Goal: Use online tool/utility: Utilize a website feature to perform a specific function

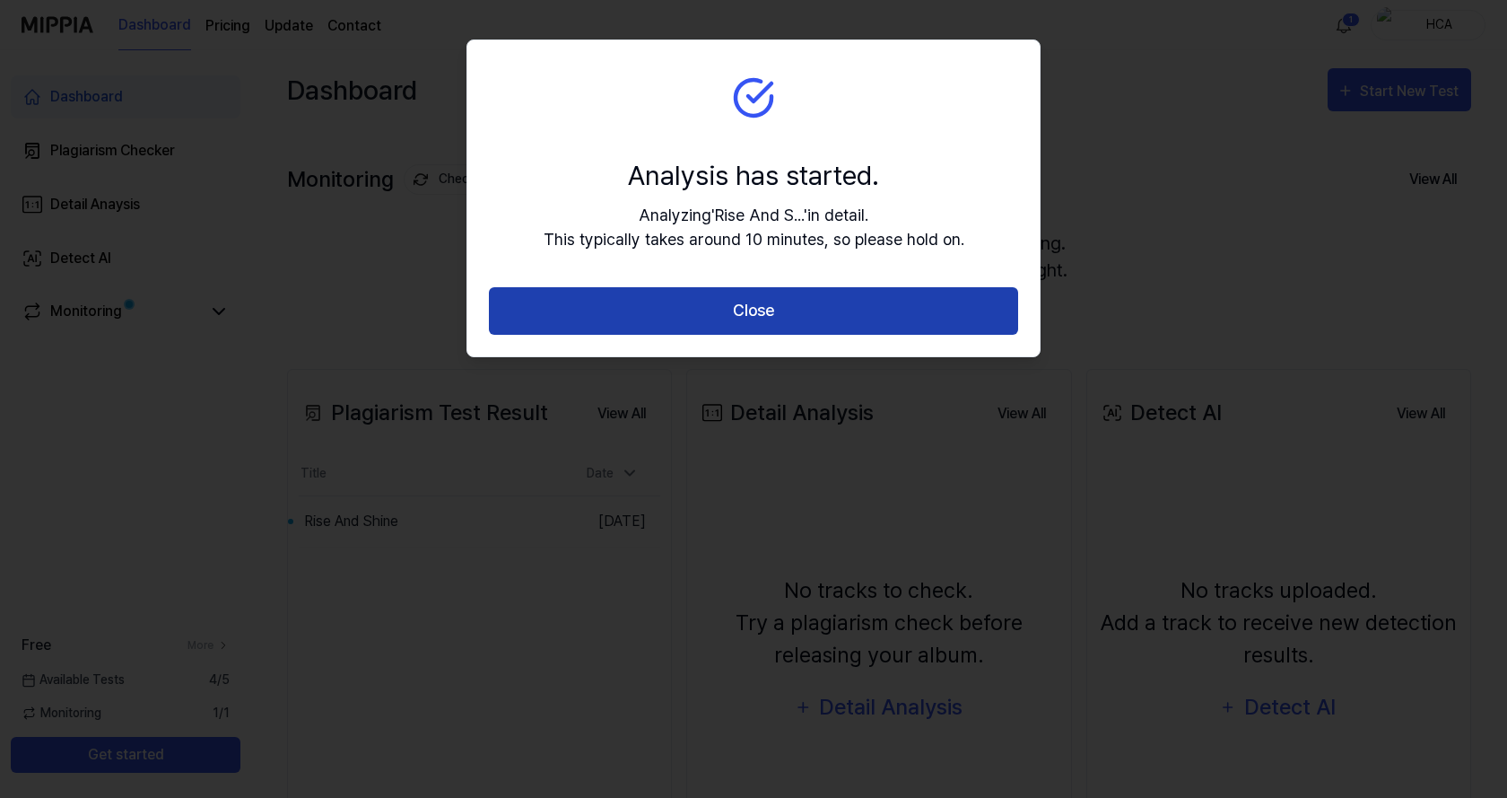
click at [742, 310] on button "Close" at bounding box center [753, 311] width 529 height 48
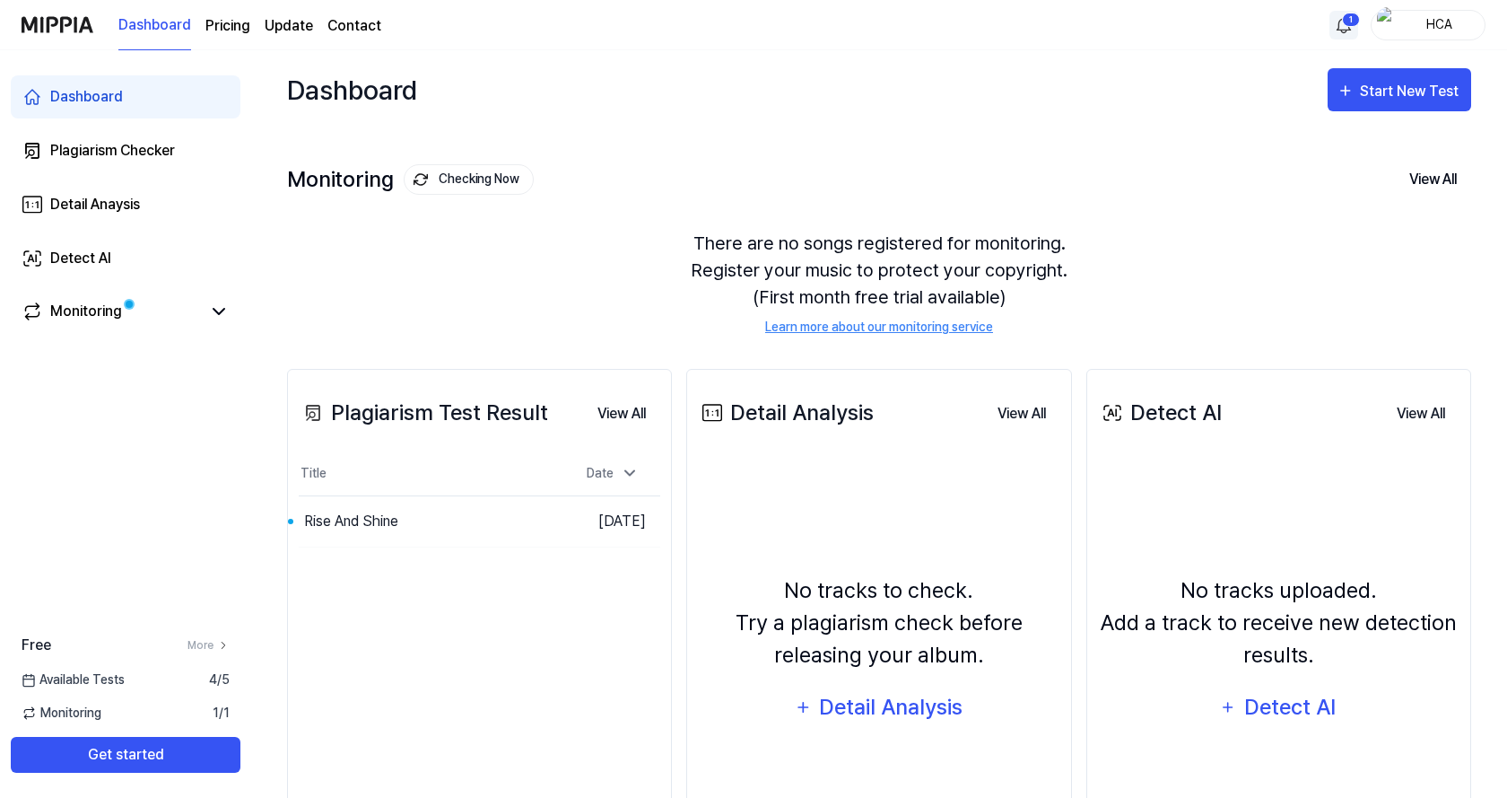
click at [1344, 24] on html "Dashboard Pricing Update Contact 1 HCA Dashboard Plagiarism Checker Detail Anay…" at bounding box center [753, 399] width 1507 height 798
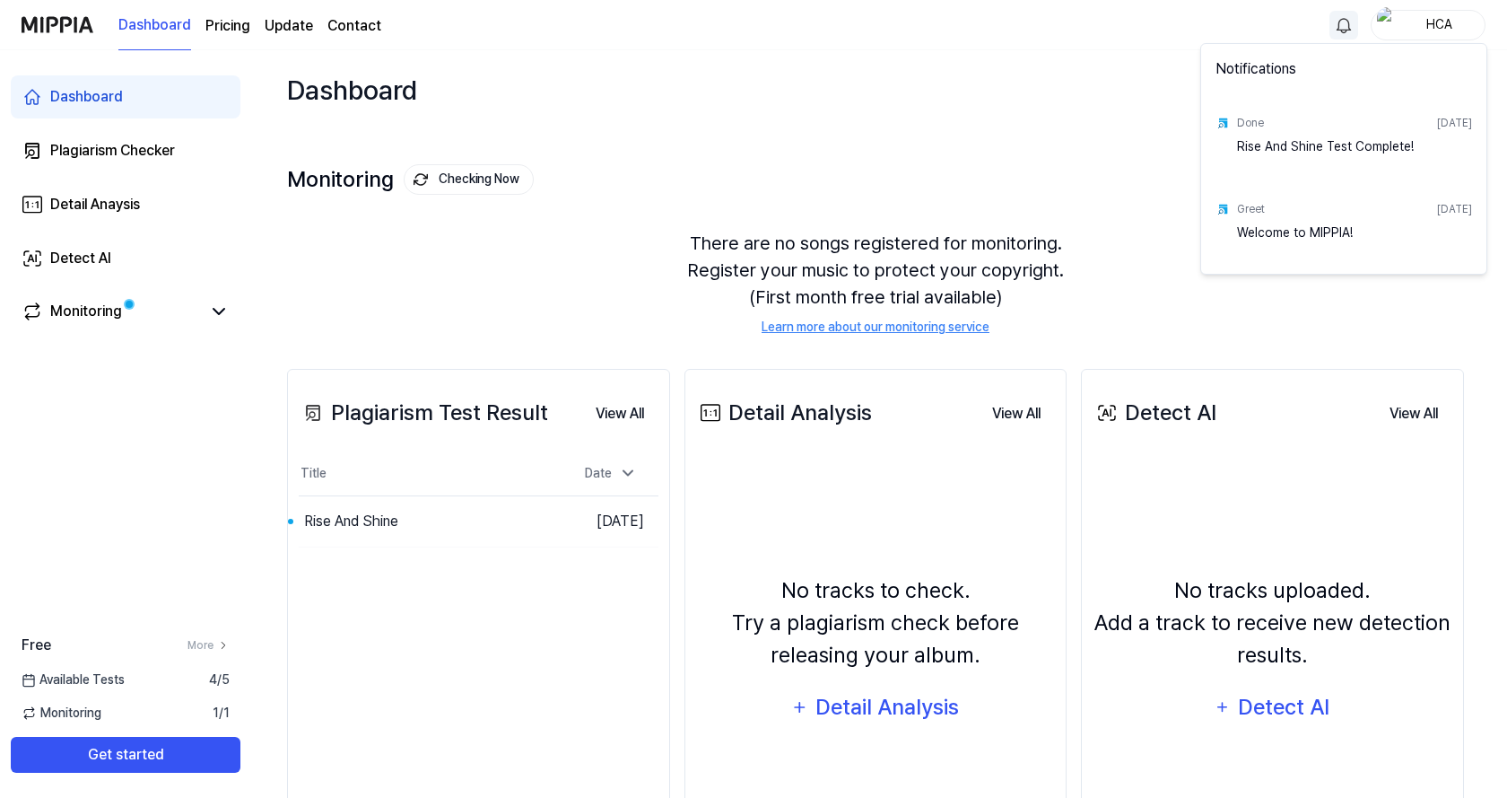
click at [1301, 142] on div "Rise And Shine Test Complete!" at bounding box center [1354, 155] width 235 height 36
click at [1294, 151] on div "Rise And Shine Test Complete!" at bounding box center [1354, 155] width 235 height 36
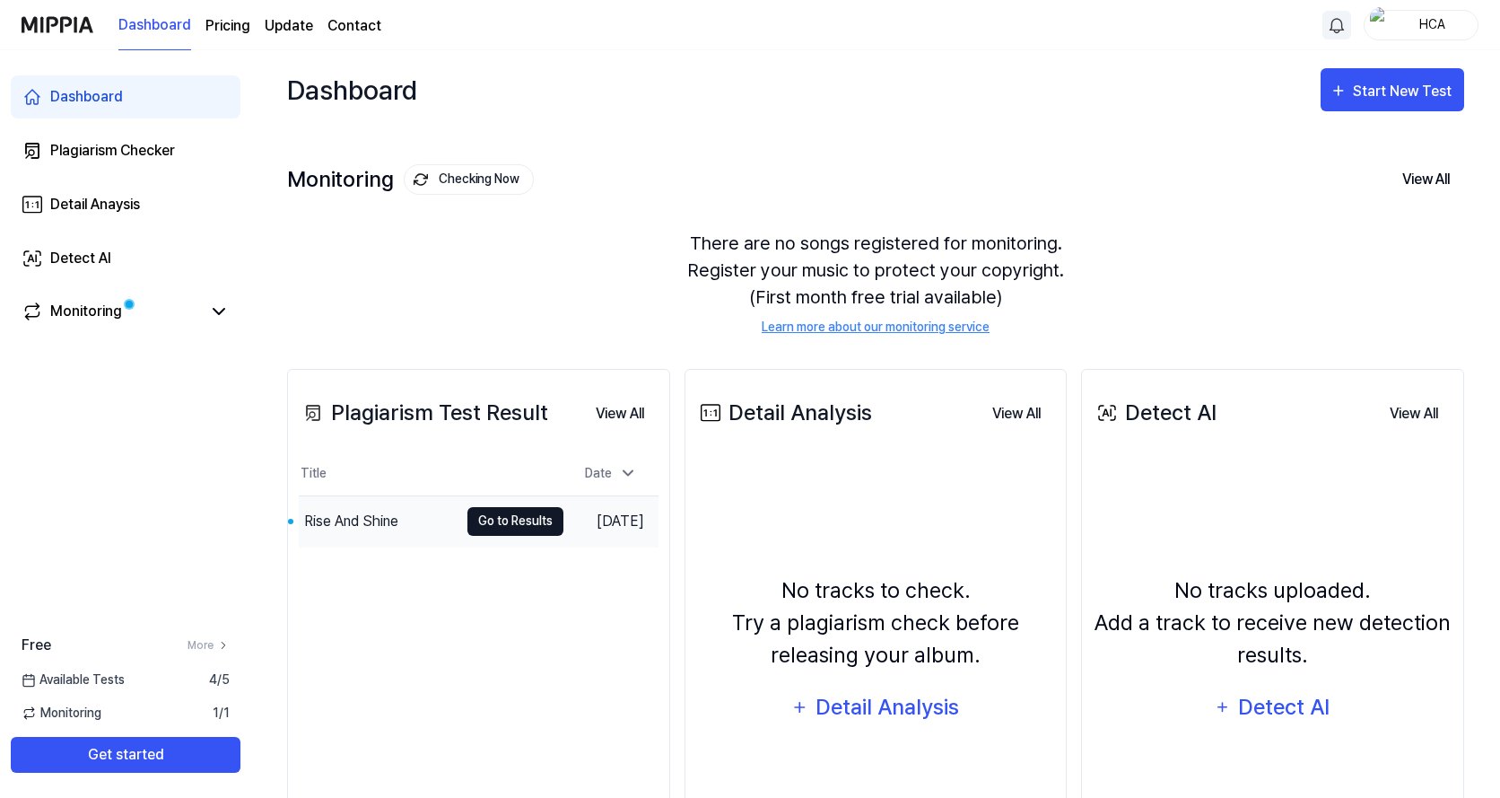
click at [490, 517] on button "Go to Results" at bounding box center [515, 521] width 96 height 29
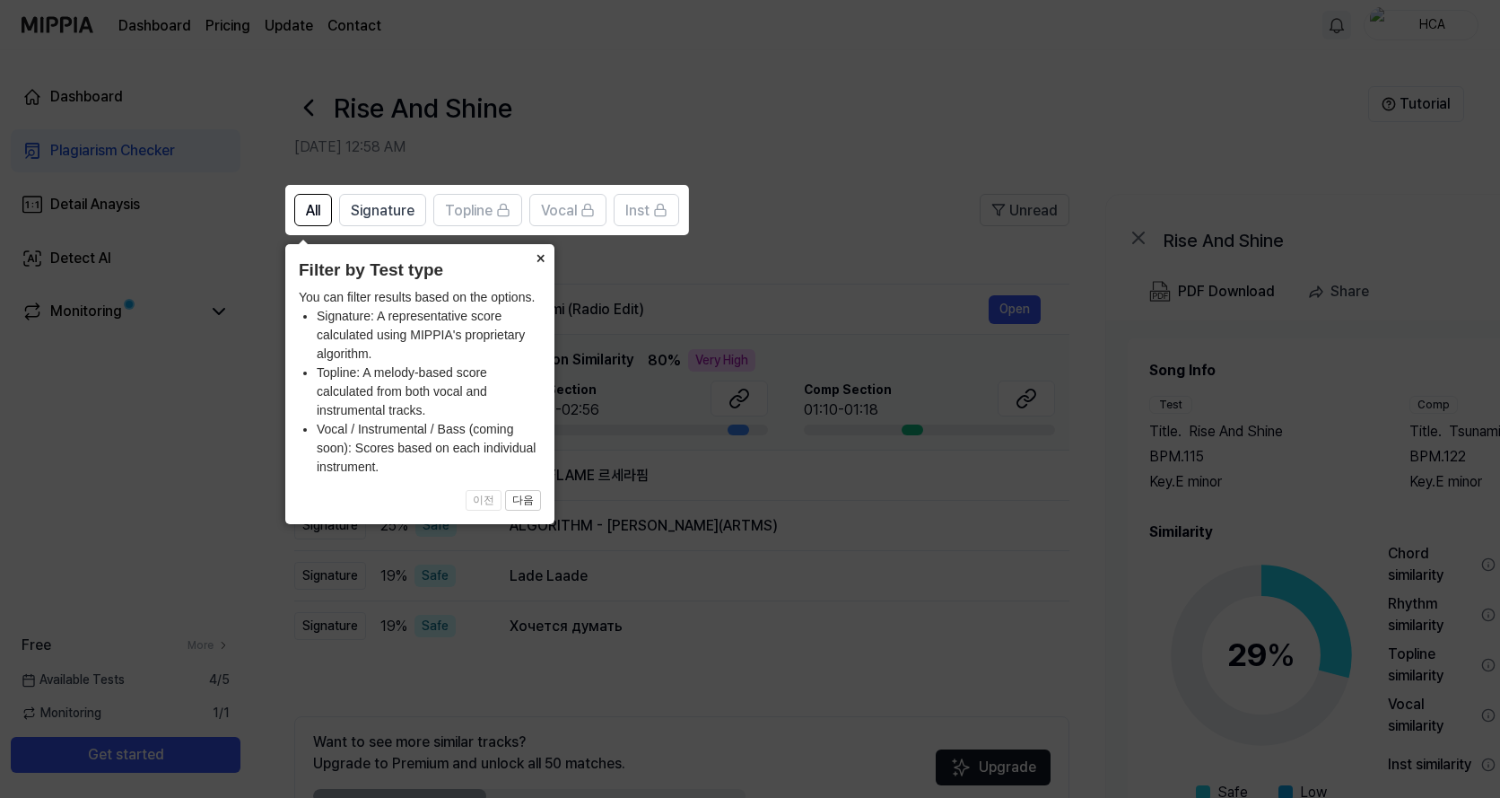
click at [544, 261] on button "×" at bounding box center [540, 256] width 29 height 25
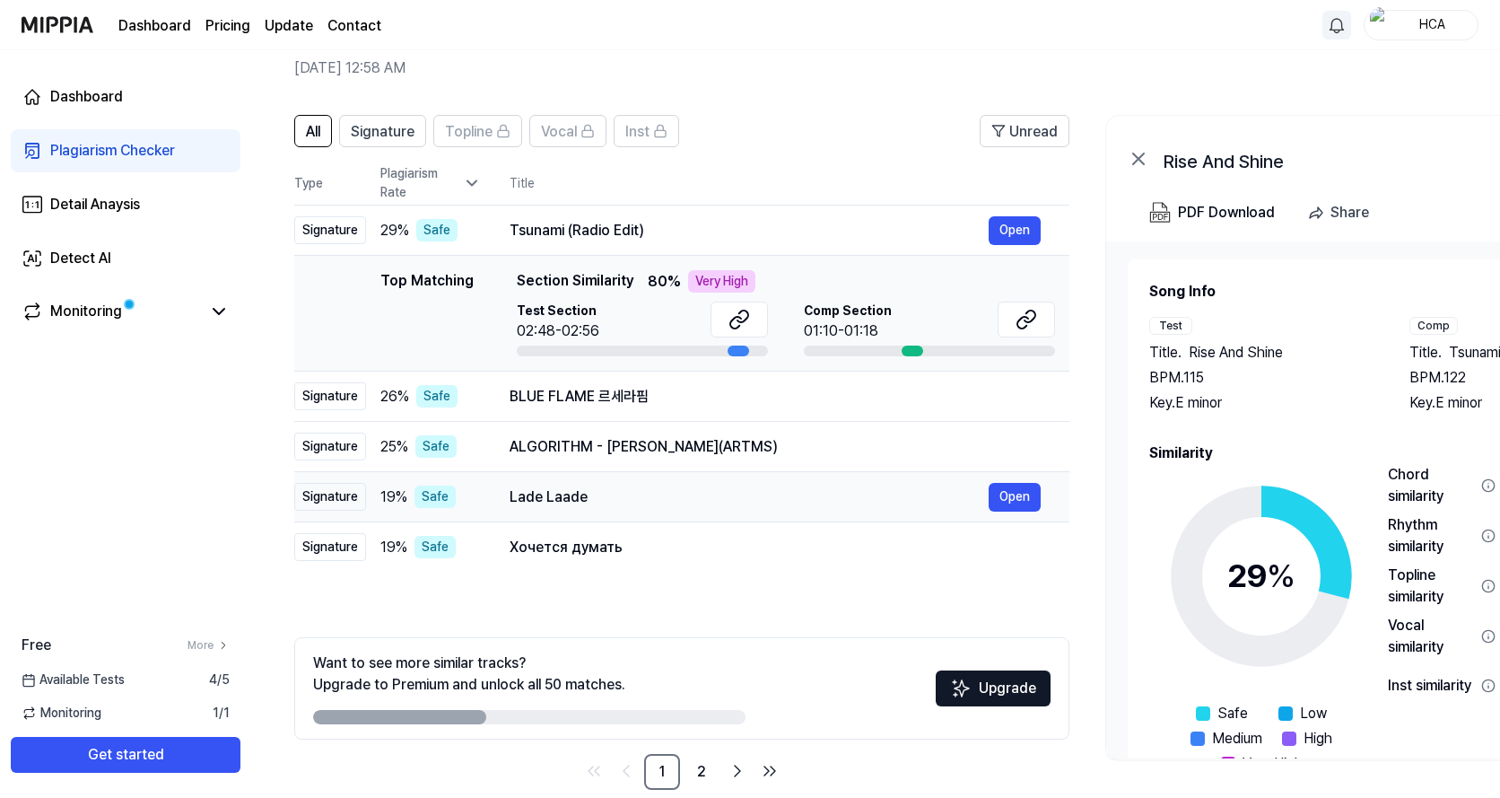
scroll to position [107, 0]
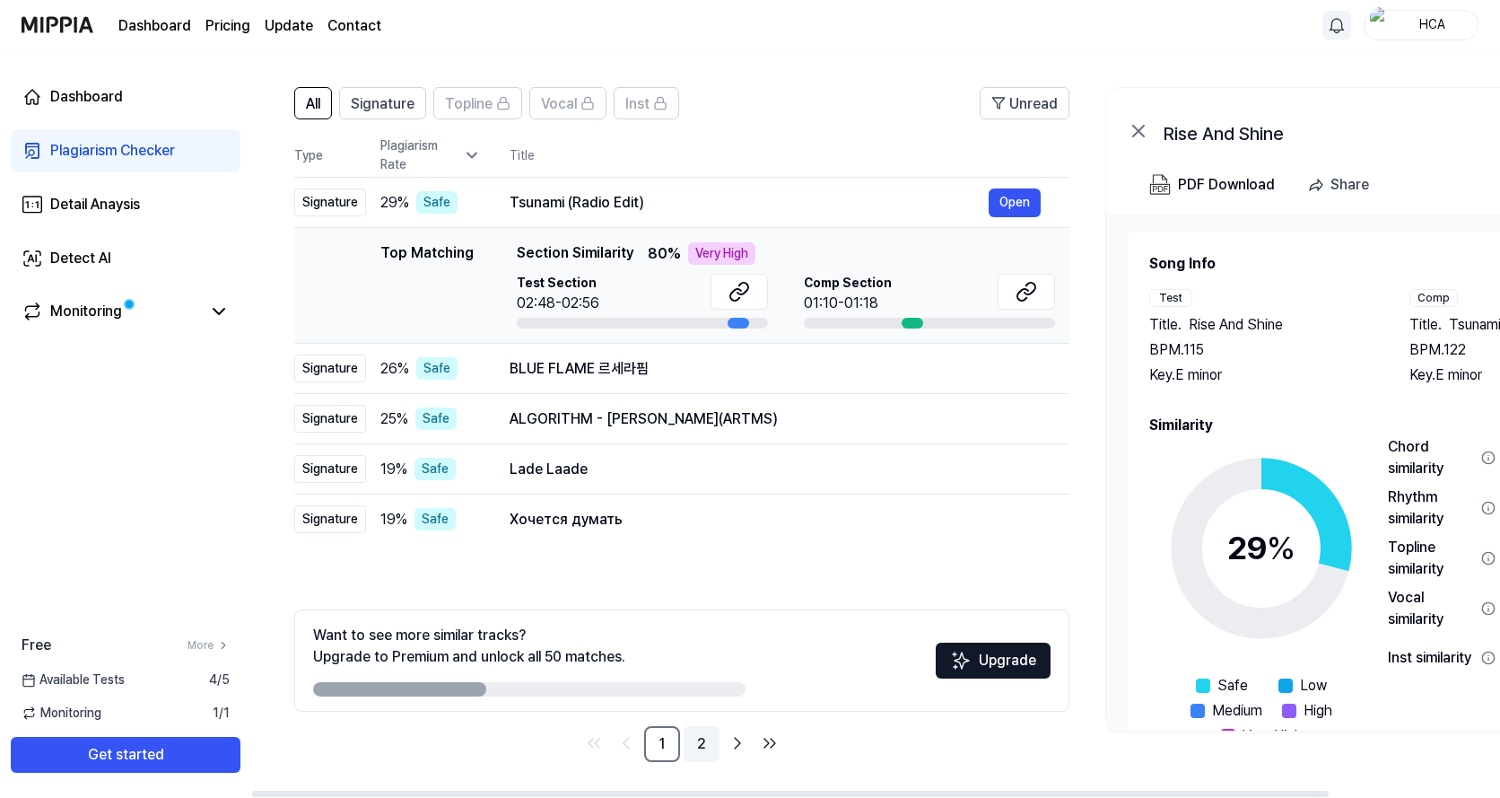
click at [700, 750] on link "2" at bounding box center [702, 744] width 36 height 36
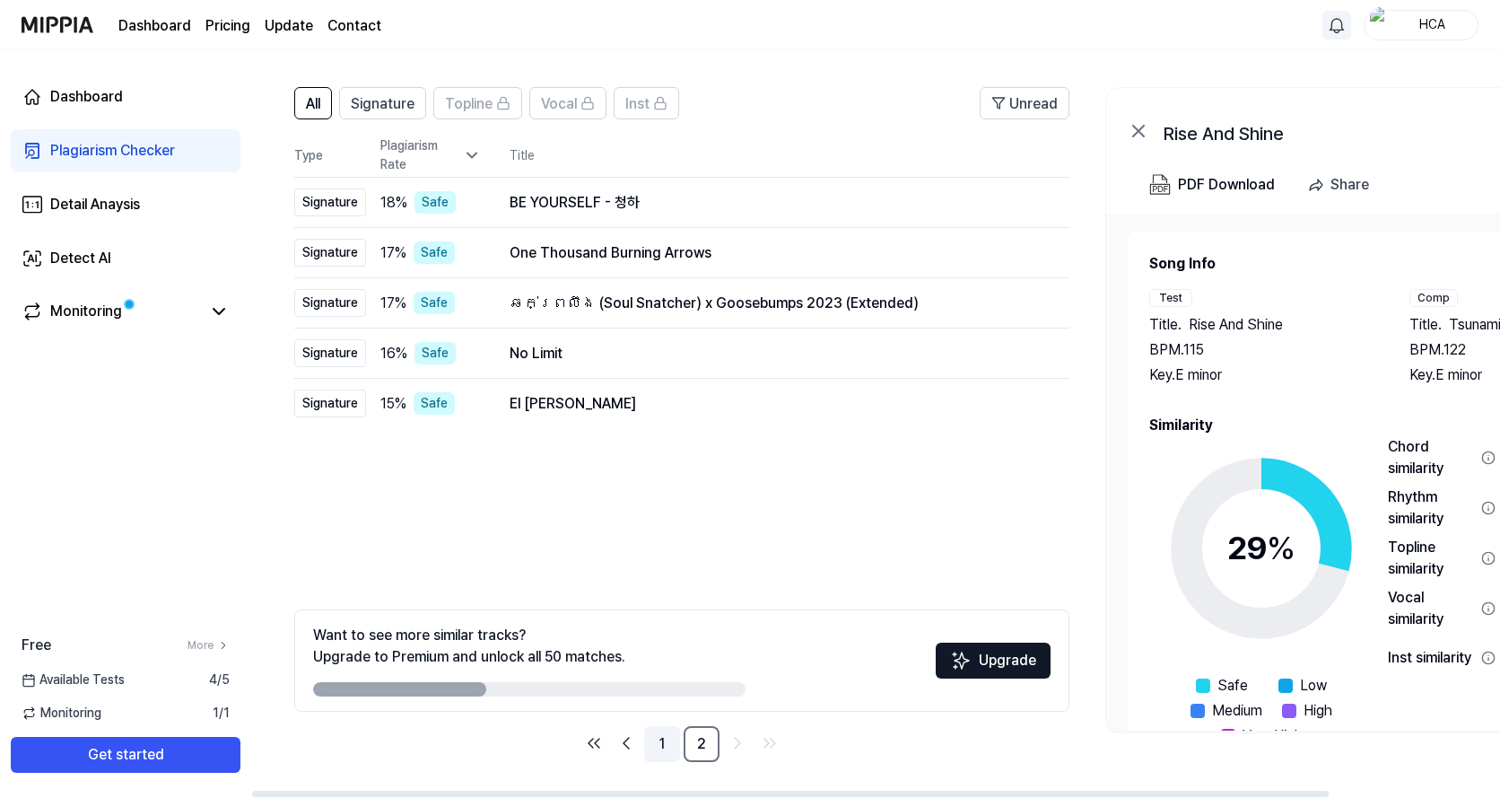
click at [660, 743] on link "1" at bounding box center [662, 744] width 36 height 36
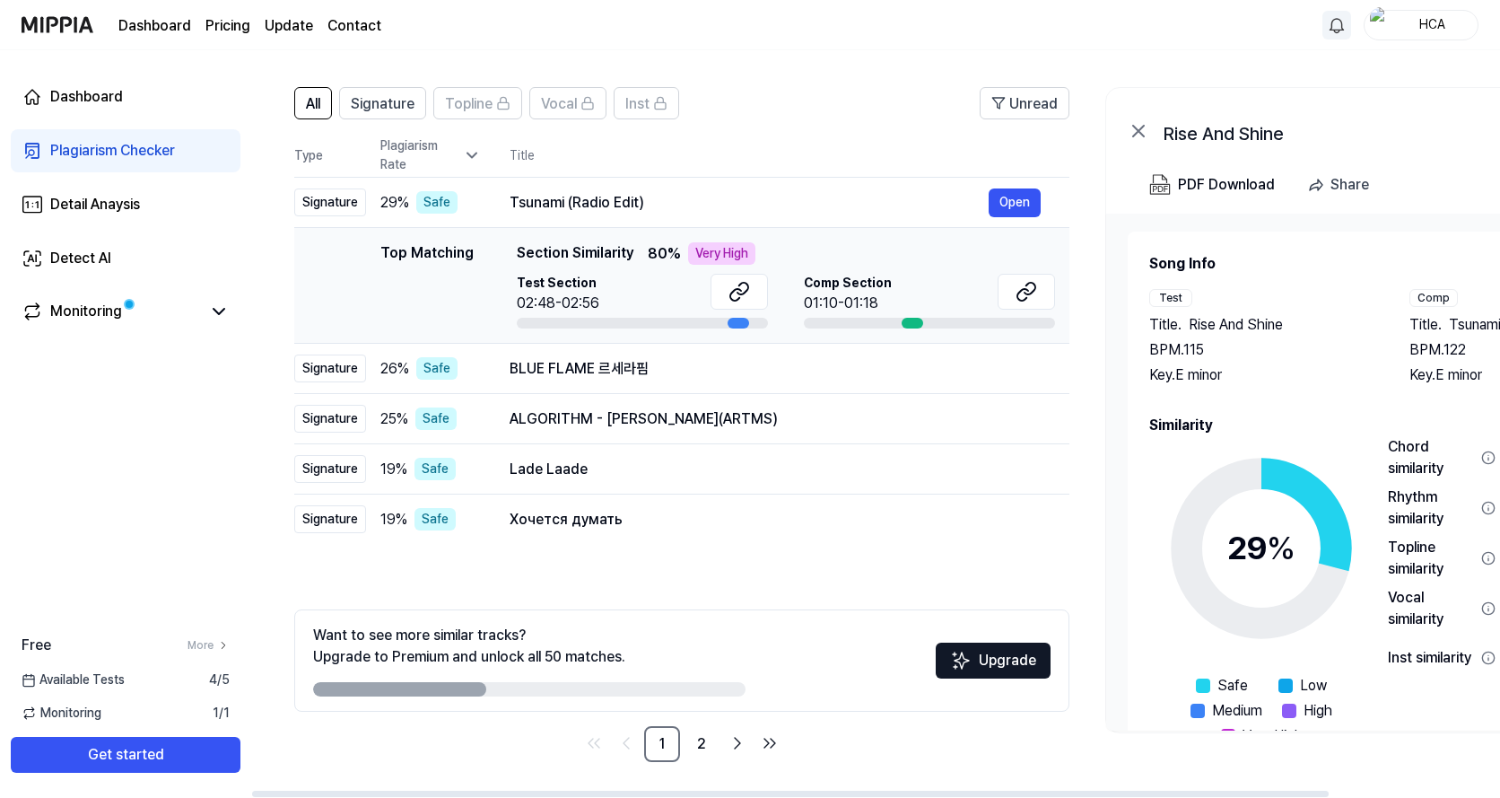
click at [911, 326] on div at bounding box center [913, 323] width 22 height 11
click at [1025, 297] on icon at bounding box center [1027, 292] width 22 height 22
click at [737, 292] on icon at bounding box center [739, 292] width 22 height 22
click at [1007, 371] on button "Open" at bounding box center [1015, 368] width 52 height 29
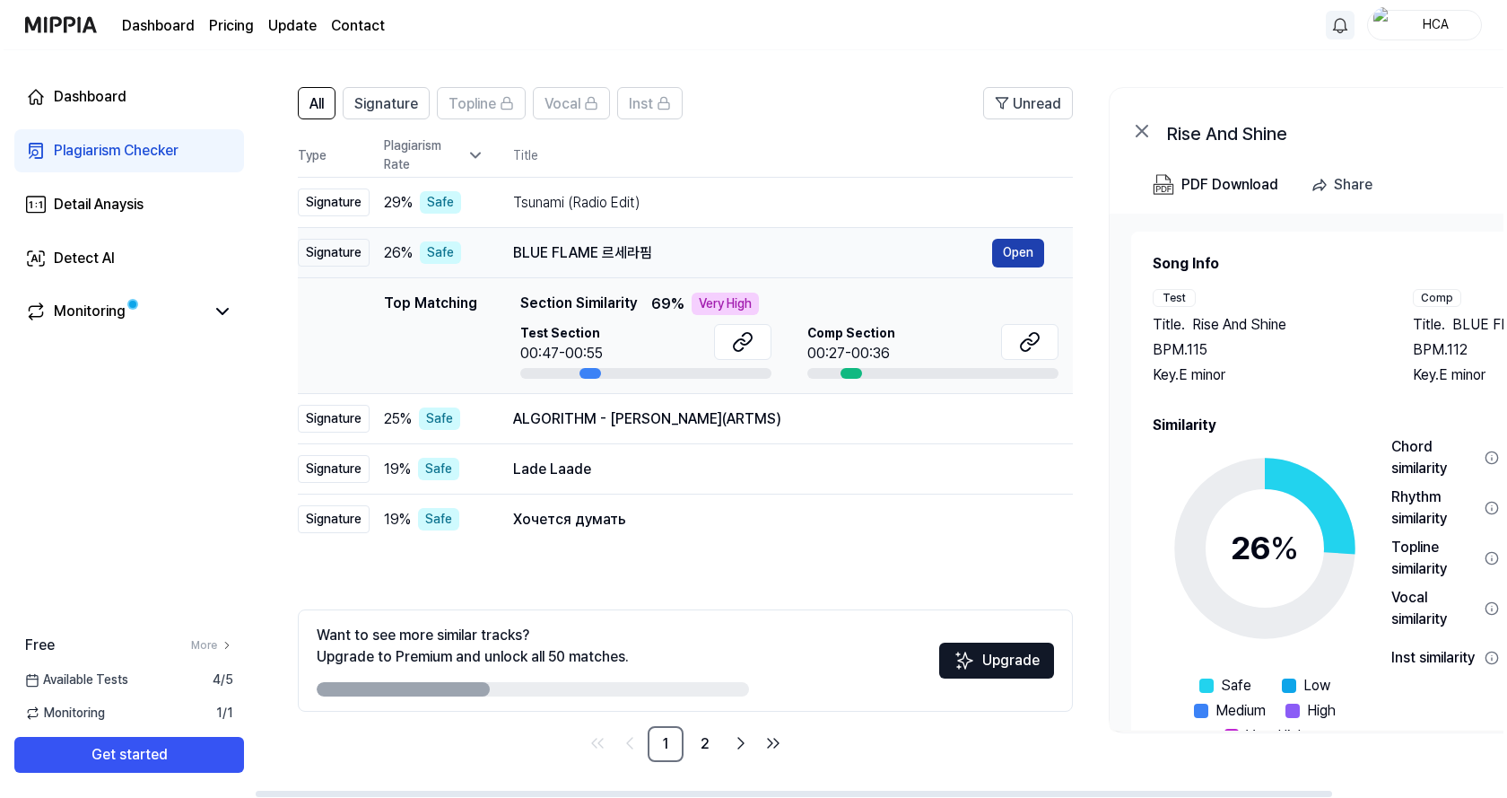
scroll to position [0, 0]
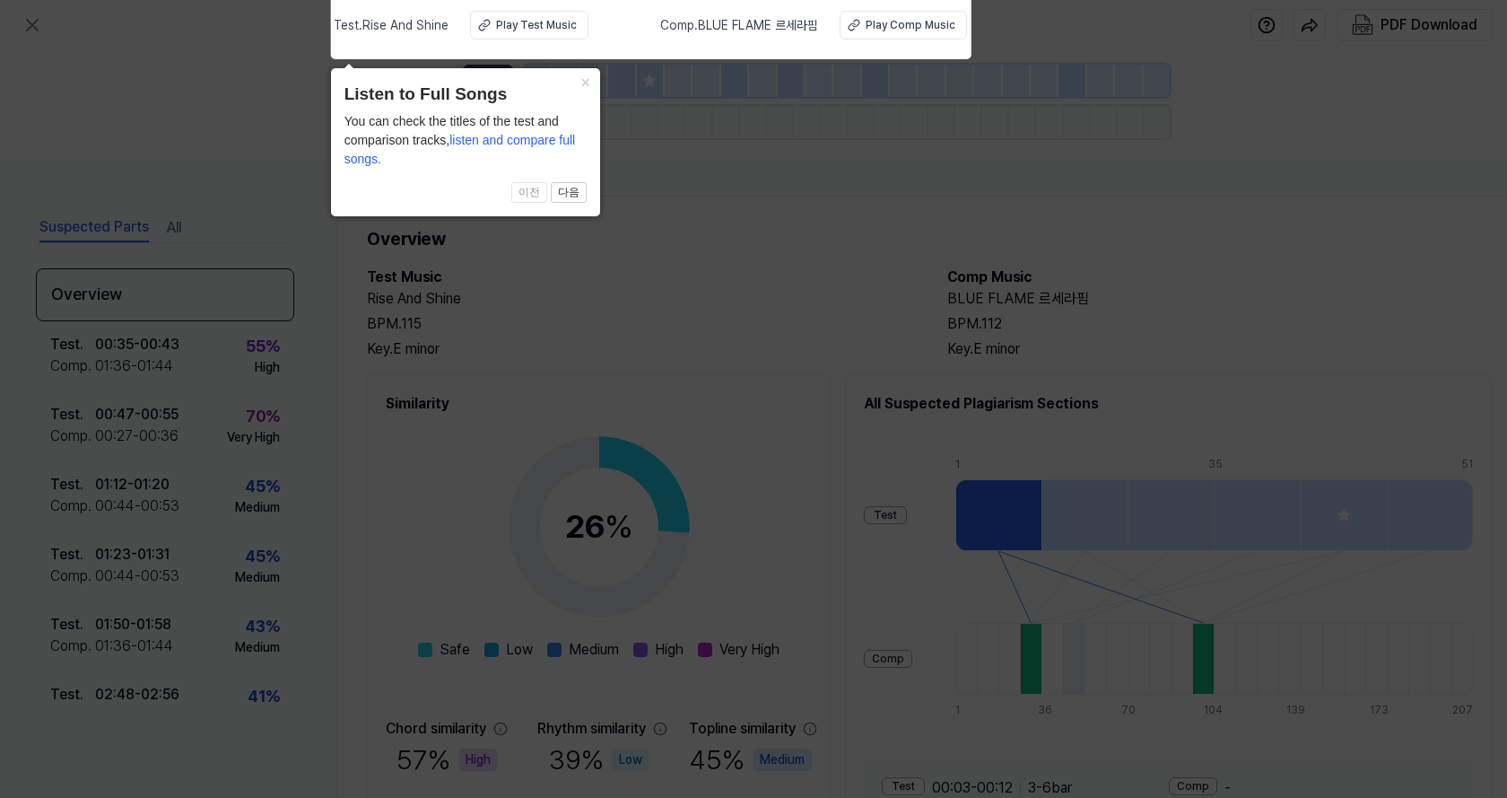
click at [508, 142] on span "listen and compare full songs." at bounding box center [459, 149] width 231 height 33
click at [365, 161] on span "listen and compare full songs." at bounding box center [459, 149] width 231 height 33
click at [892, 22] on div "Play Comp Music" at bounding box center [911, 25] width 90 height 16
click at [583, 84] on button "×" at bounding box center [585, 80] width 29 height 25
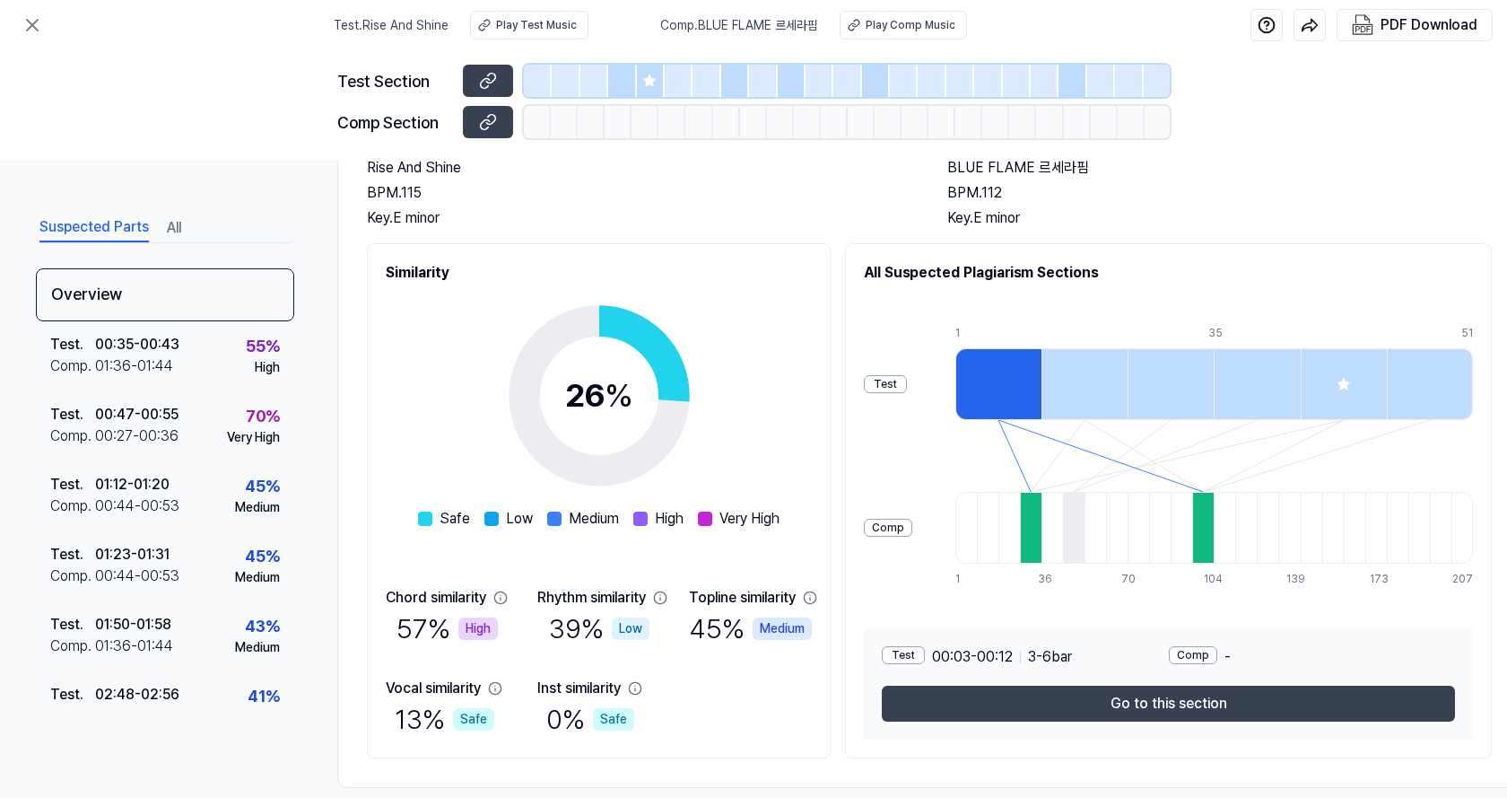
scroll to position [164, 0]
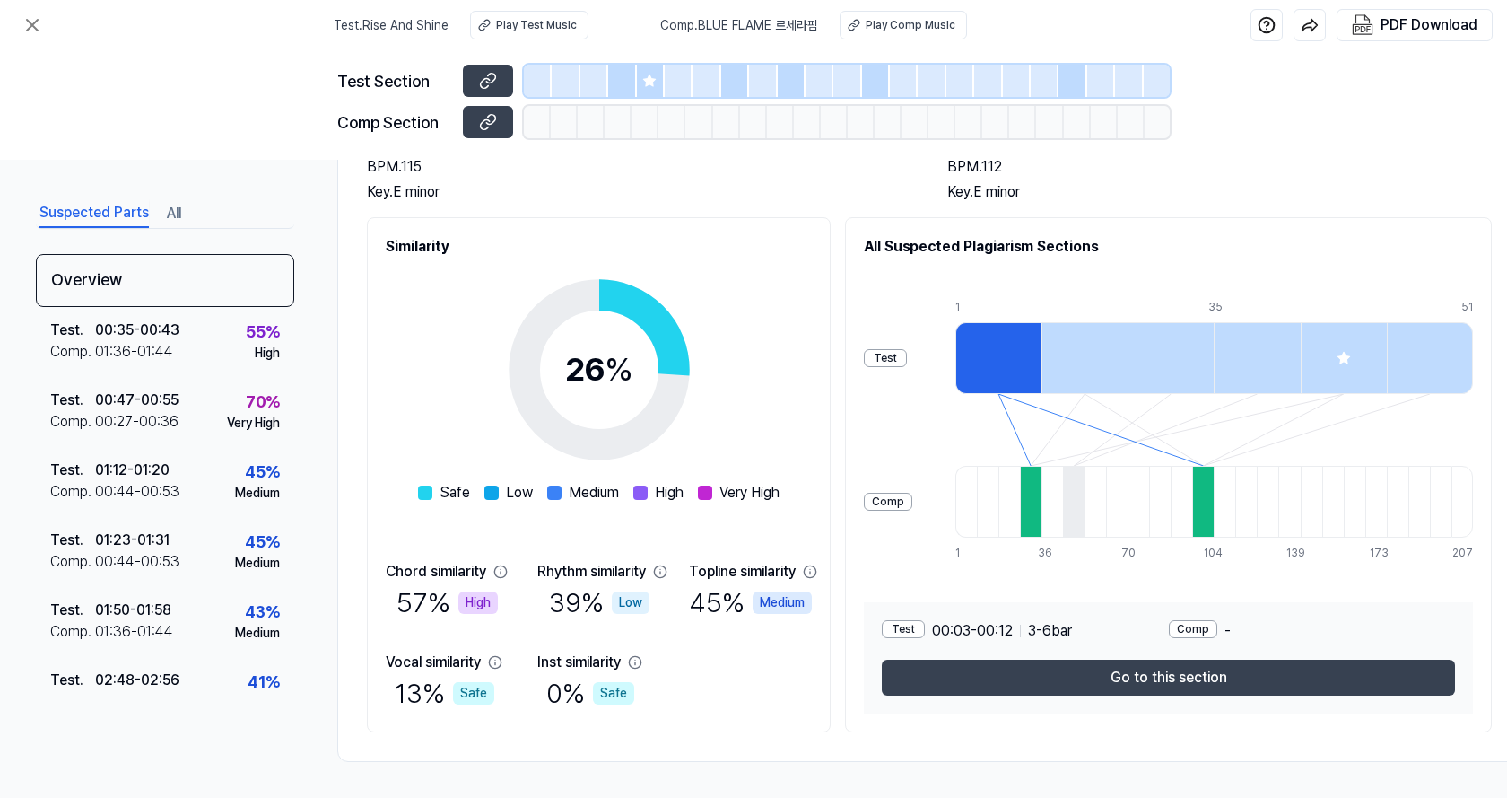
click at [1027, 350] on div at bounding box center [998, 358] width 86 height 72
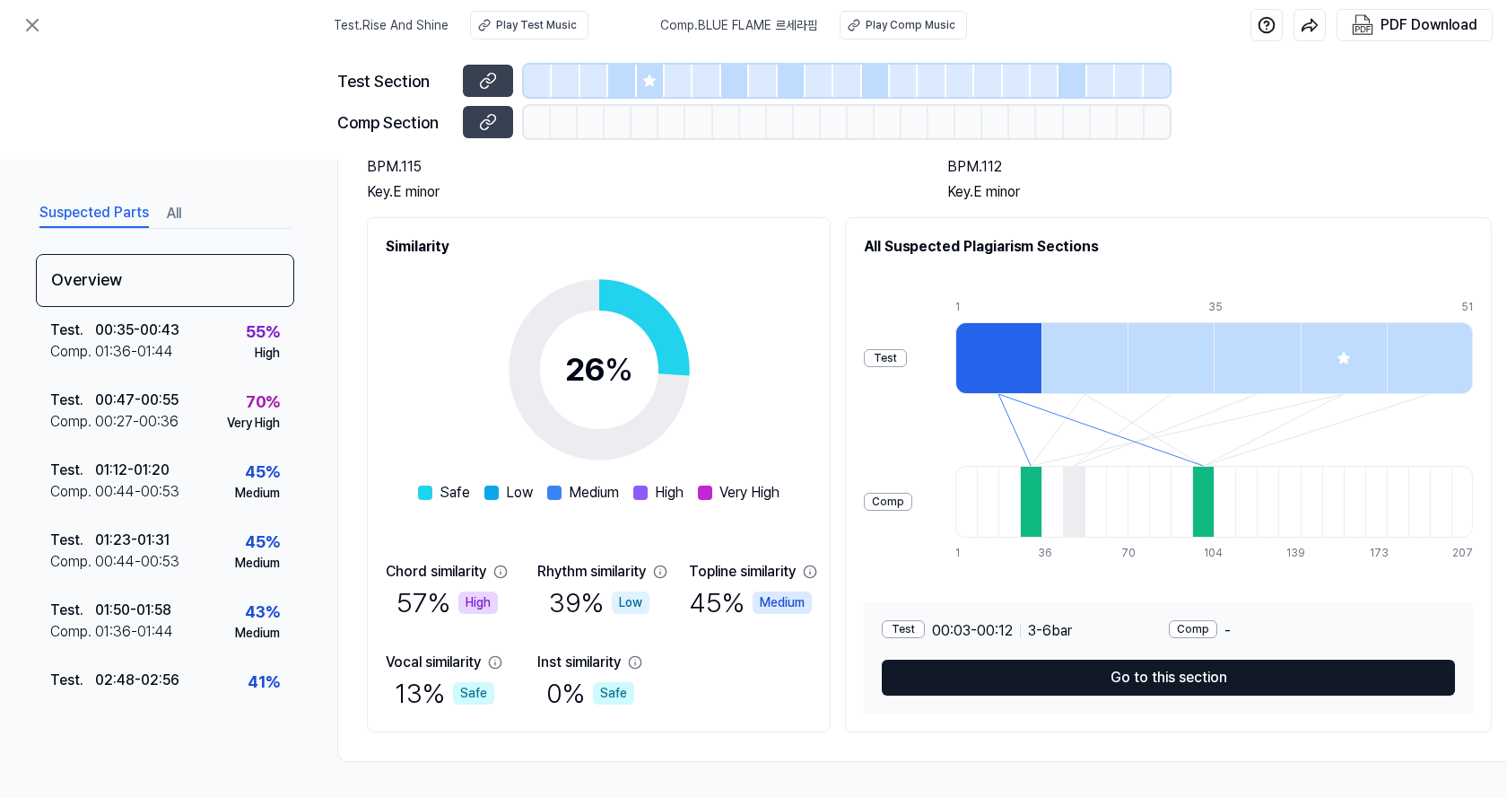
click at [1173, 673] on button "Go to this section" at bounding box center [1168, 677] width 573 height 36
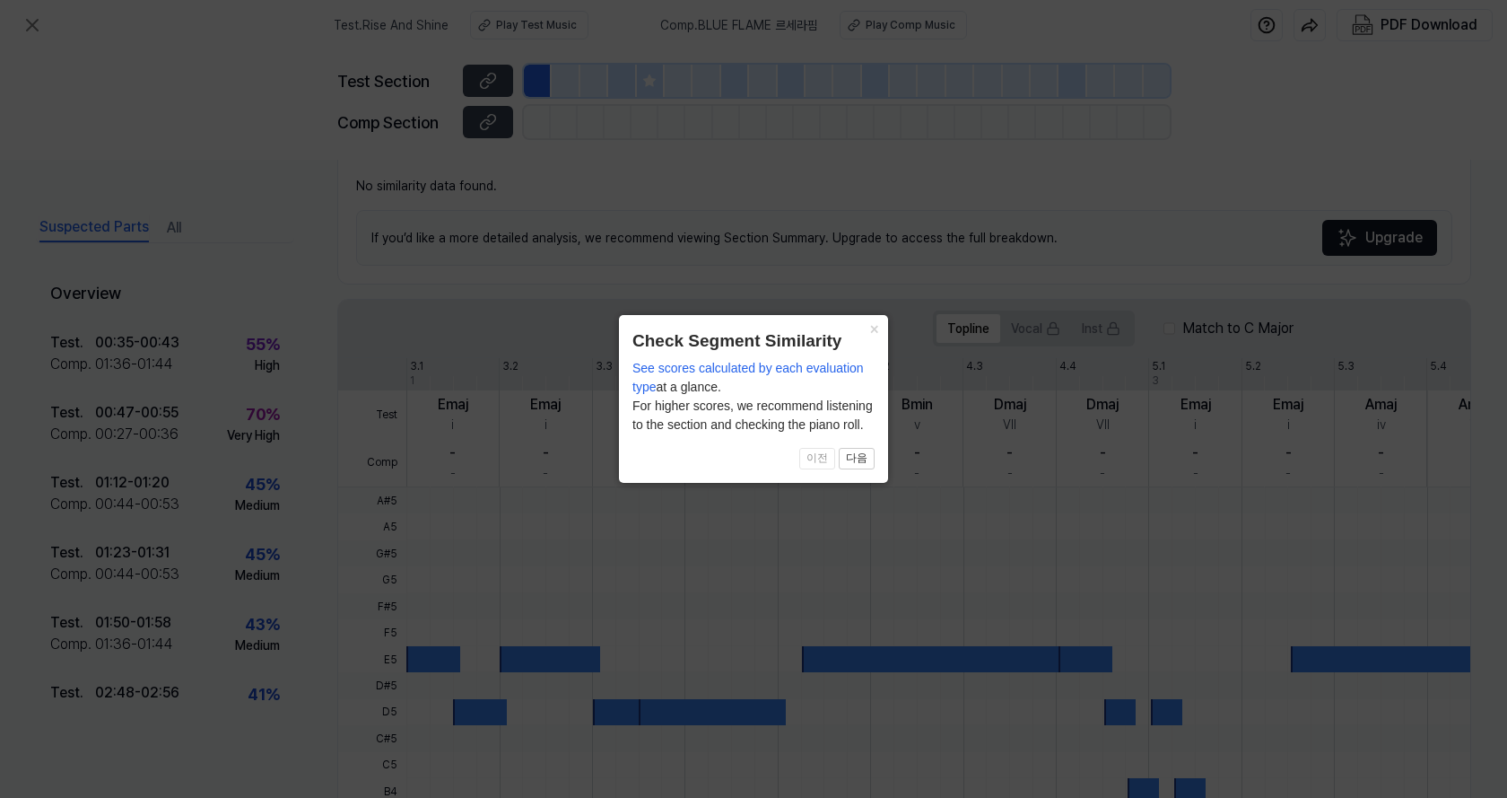
scroll to position [393, 0]
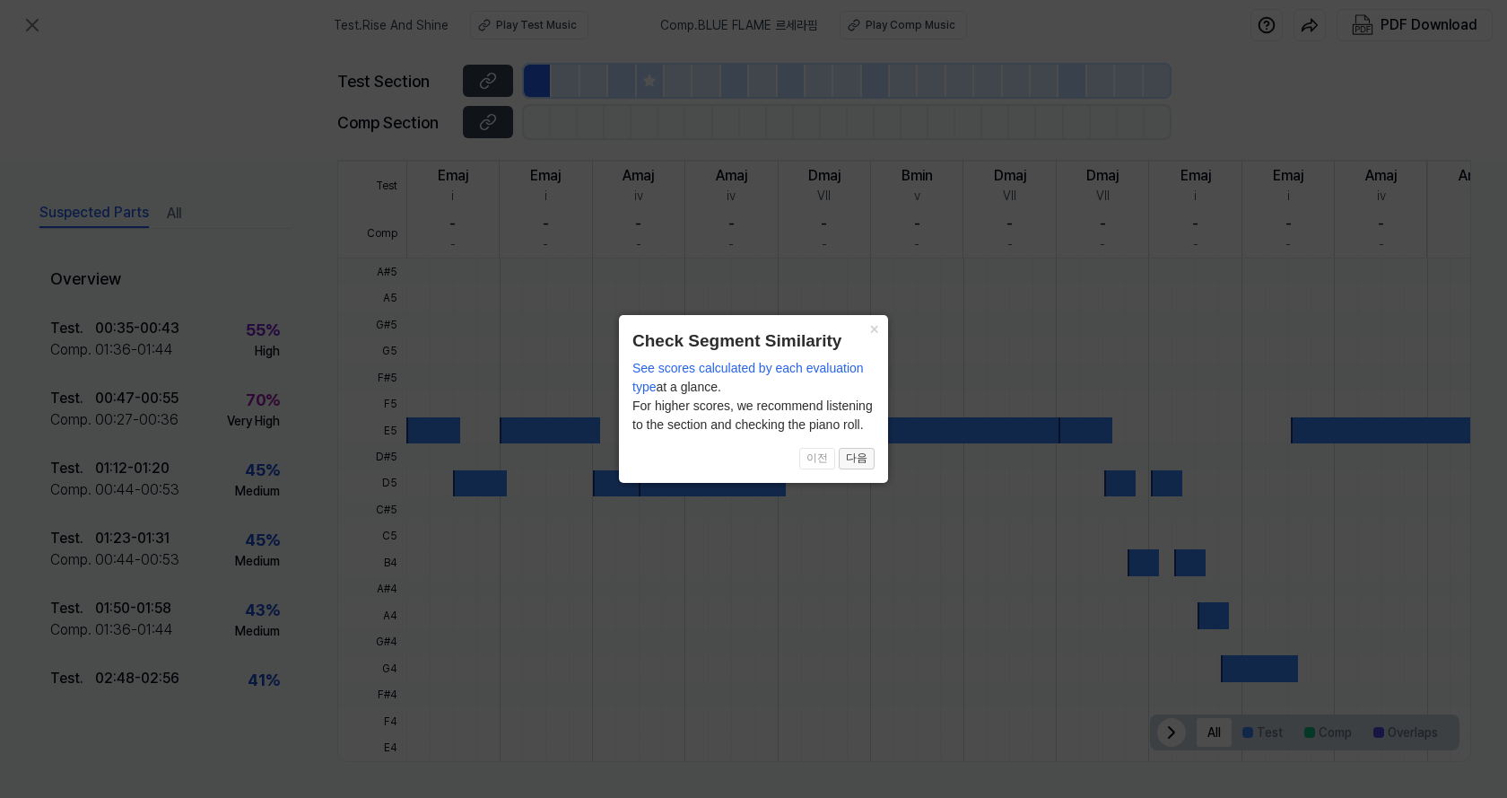
click at [854, 455] on button "다음" at bounding box center [857, 459] width 36 height 22
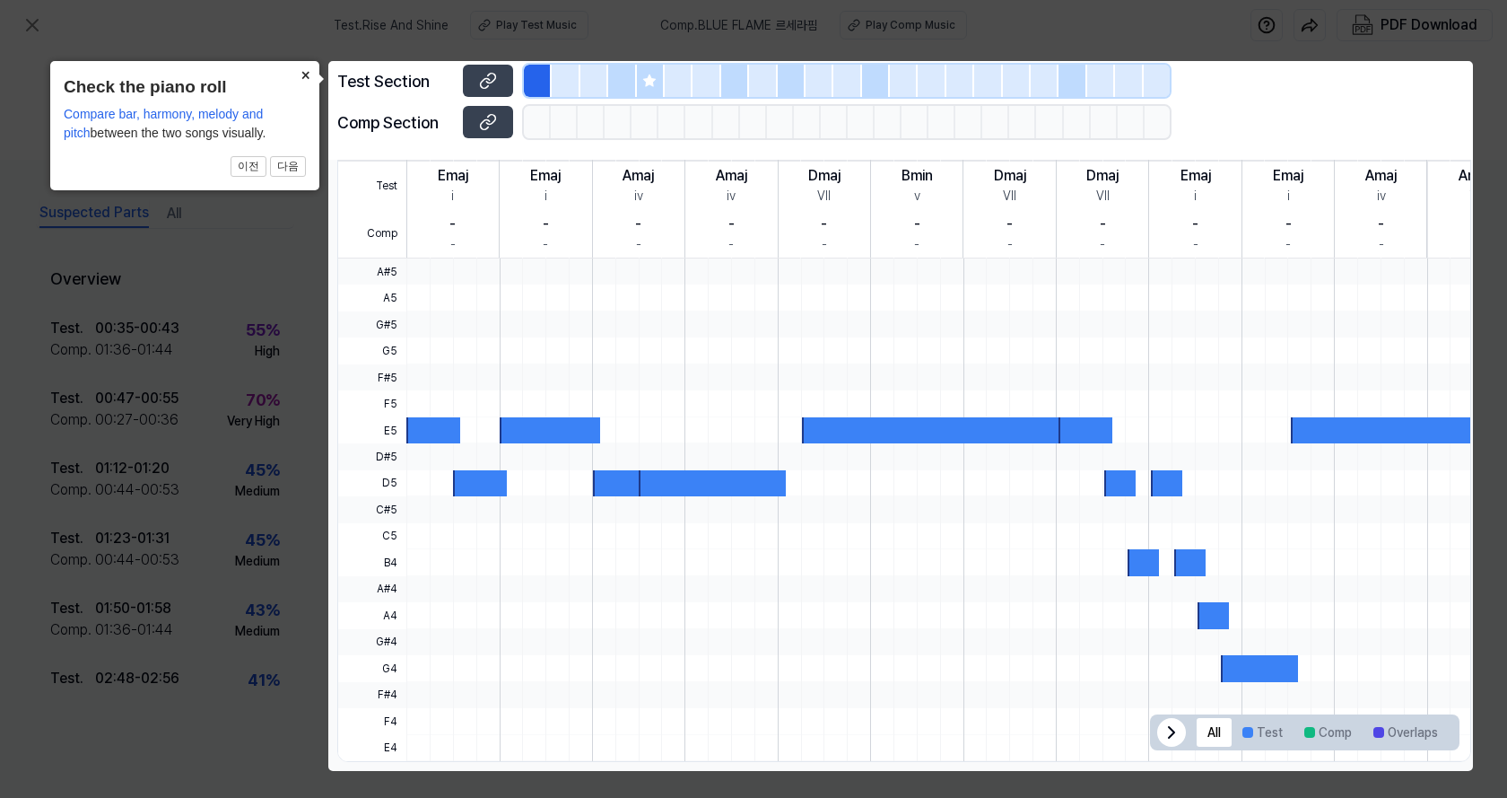
click at [303, 77] on button "×" at bounding box center [305, 73] width 29 height 25
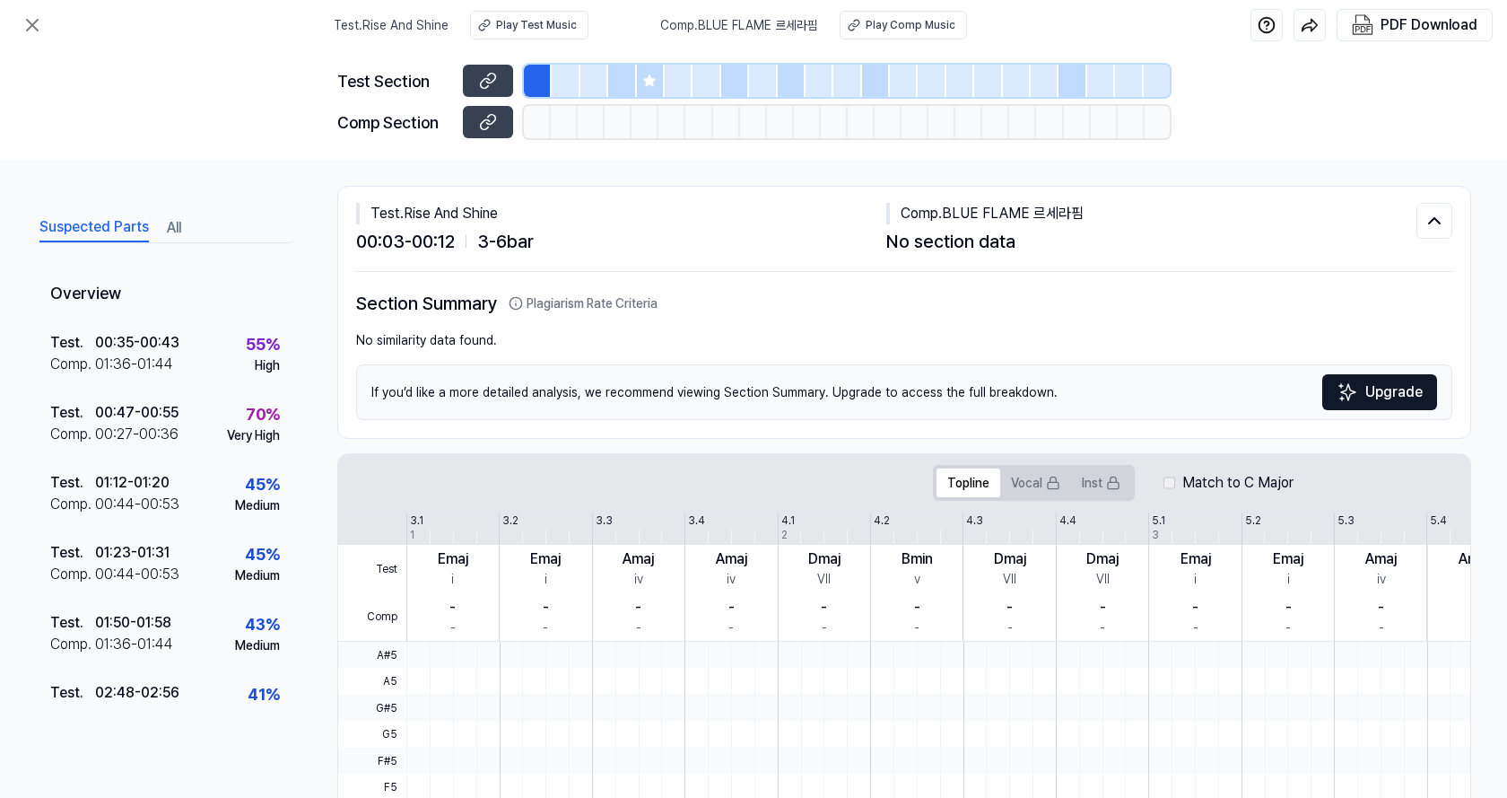
scroll to position [0, 0]
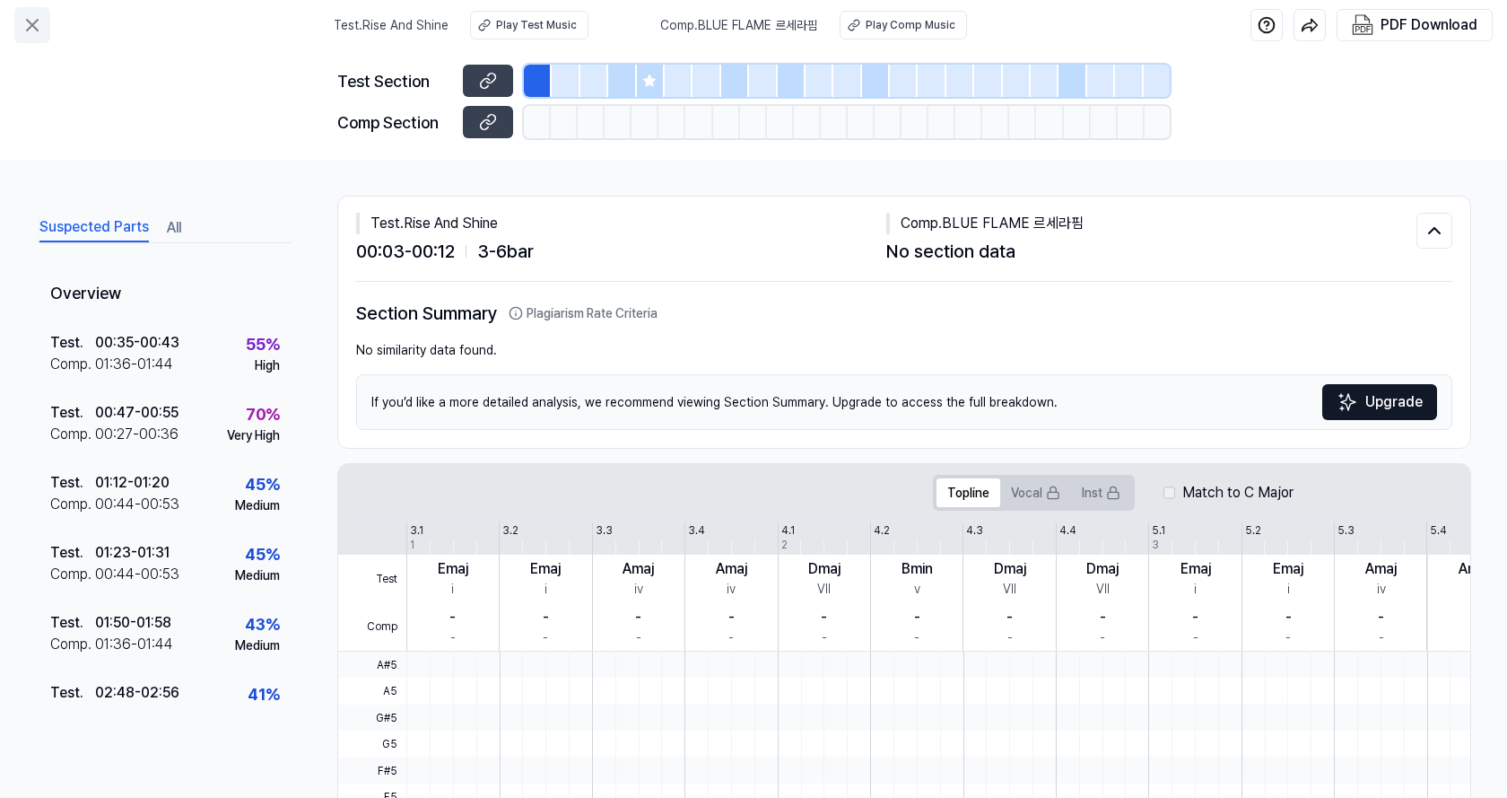
click at [30, 24] on icon at bounding box center [33, 25] width 22 height 22
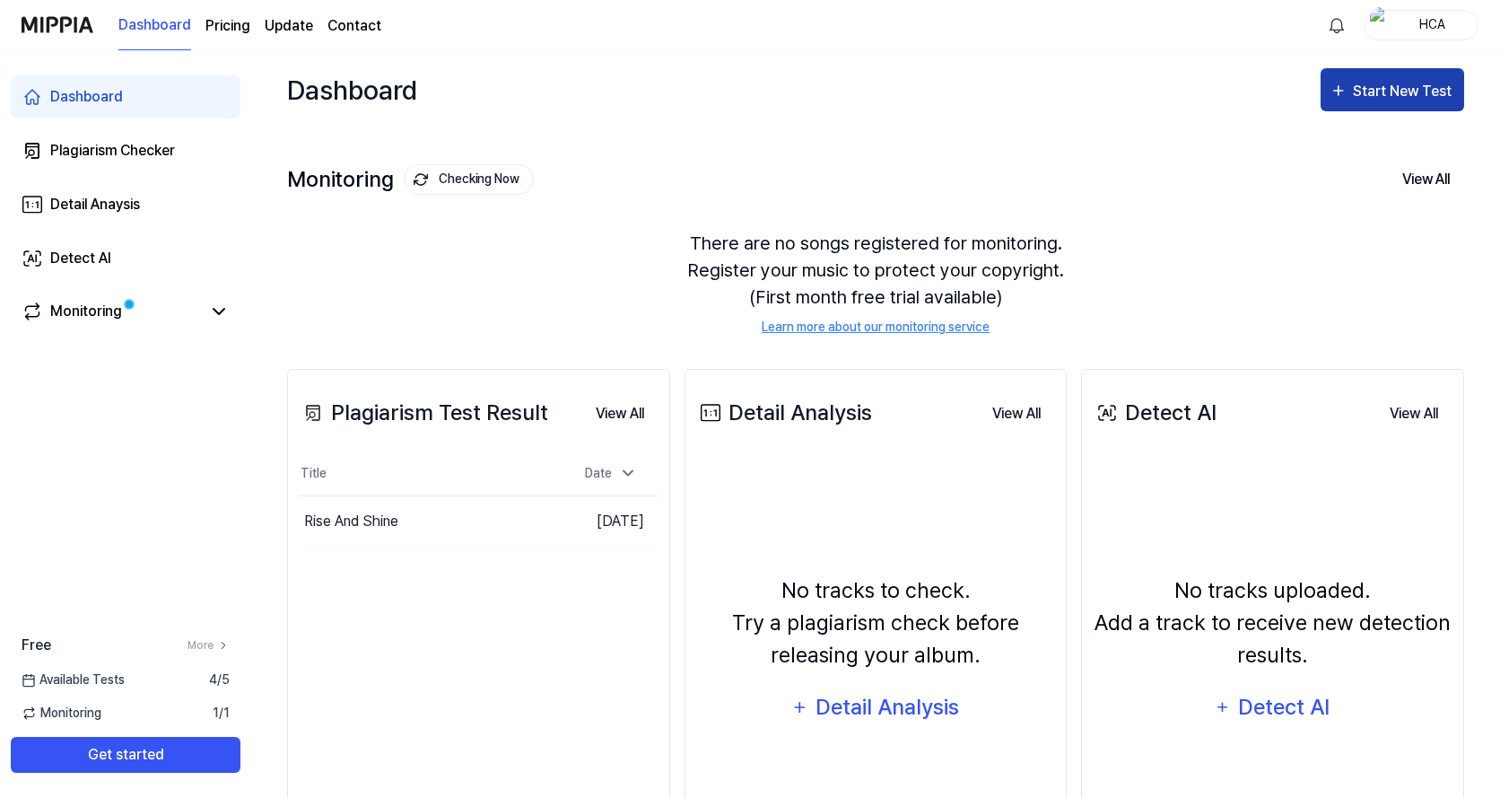
click at [1391, 87] on div "Start New Test" at bounding box center [1404, 91] width 102 height 23
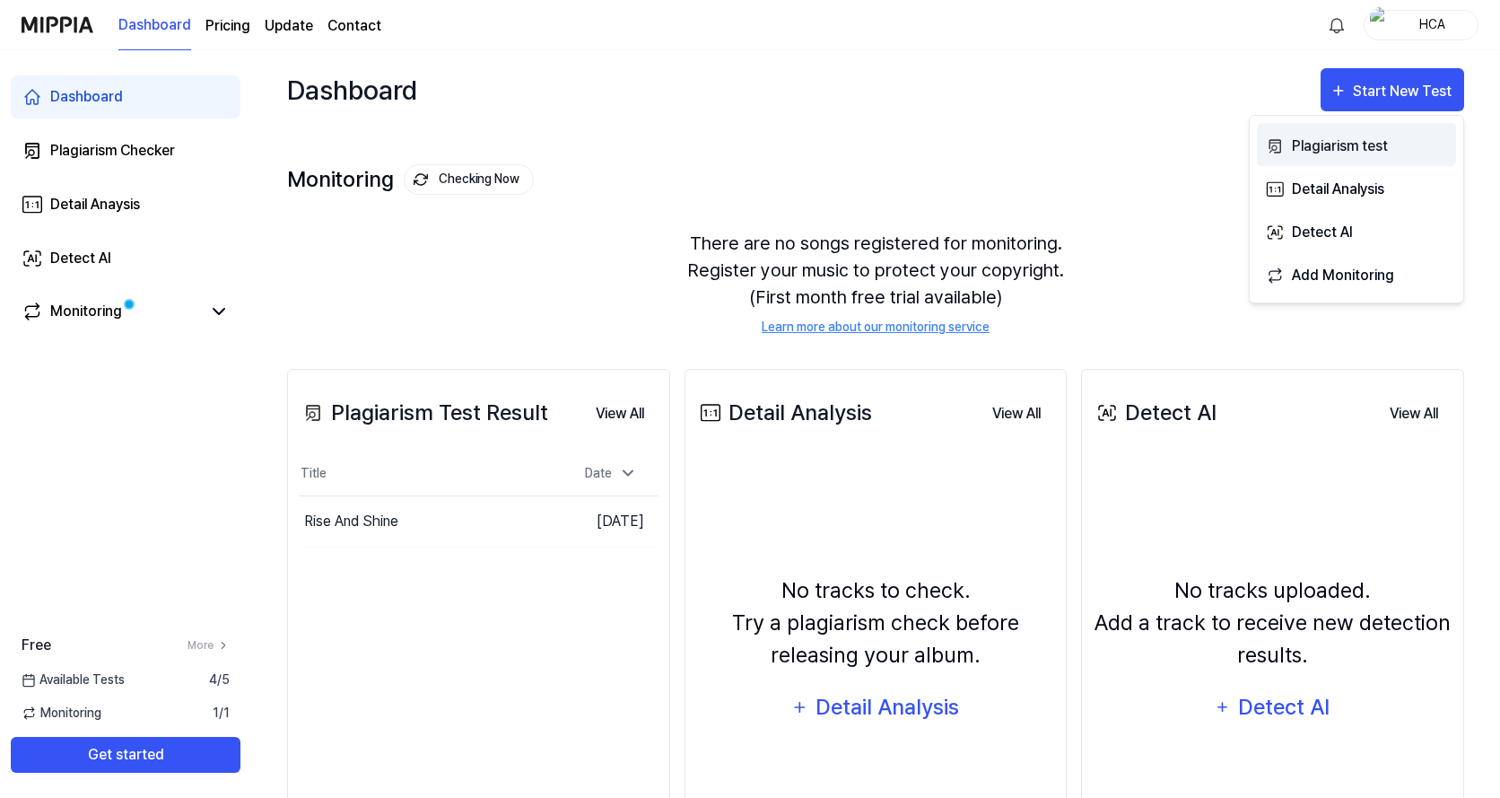
click at [1326, 147] on div "Plagiarism test" at bounding box center [1370, 146] width 156 height 23
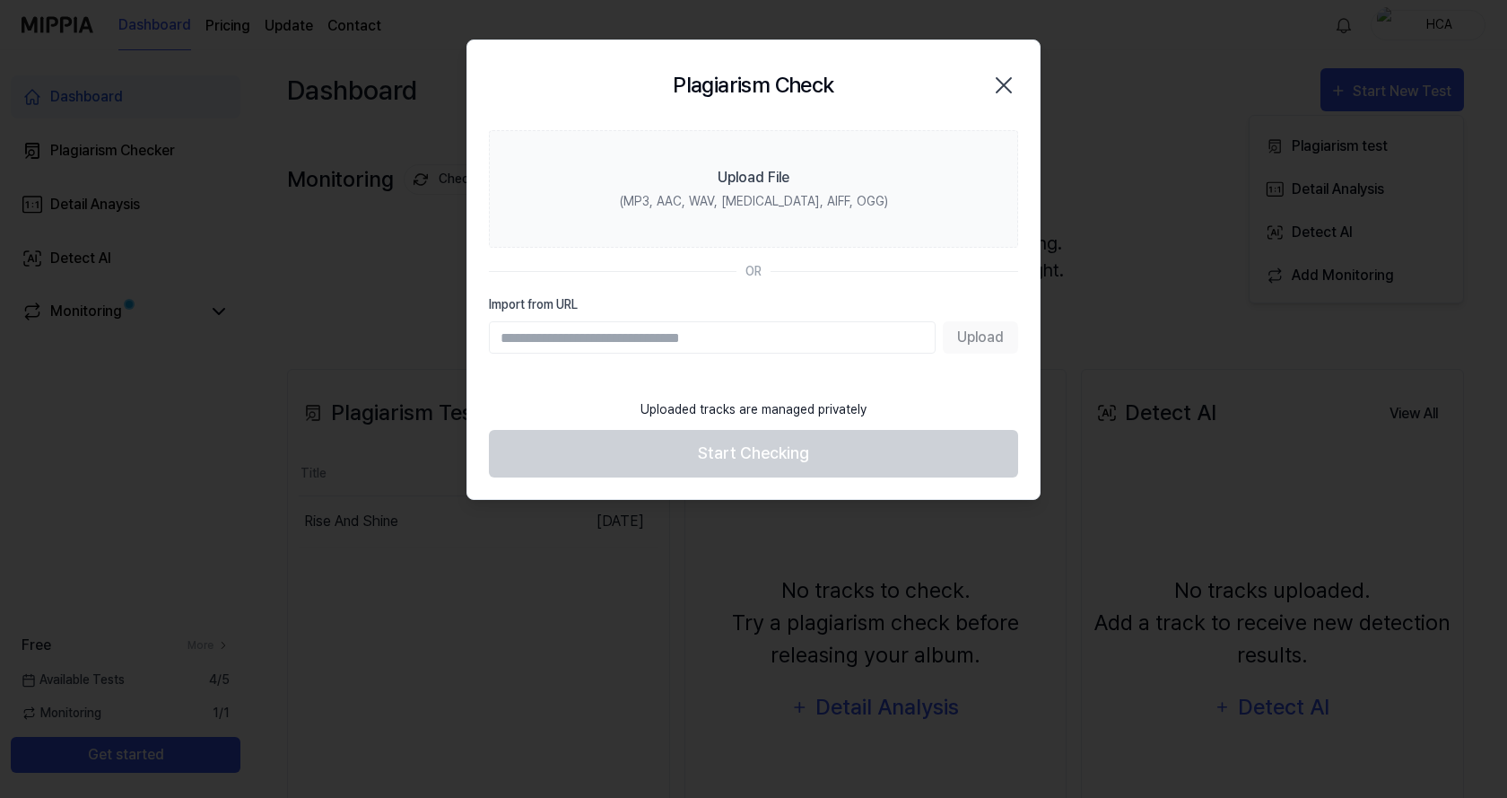
click at [549, 340] on input "Import from URL" at bounding box center [712, 337] width 447 height 32
type input "*"
click at [535, 336] on input "Import from URL" at bounding box center [712, 337] width 447 height 32
paste input "**********"
type input "**********"
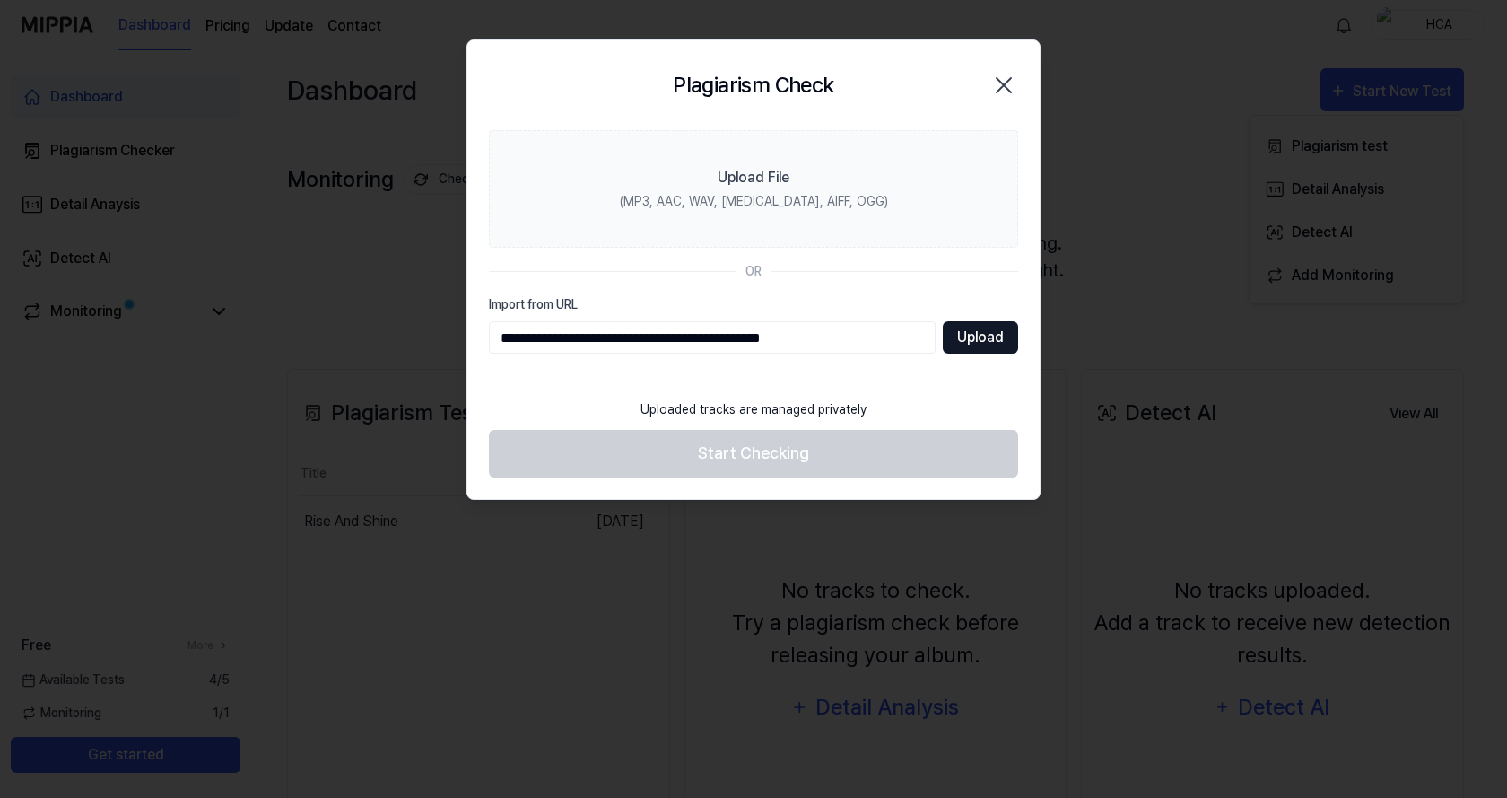
click at [975, 340] on button "Upload" at bounding box center [980, 337] width 75 height 32
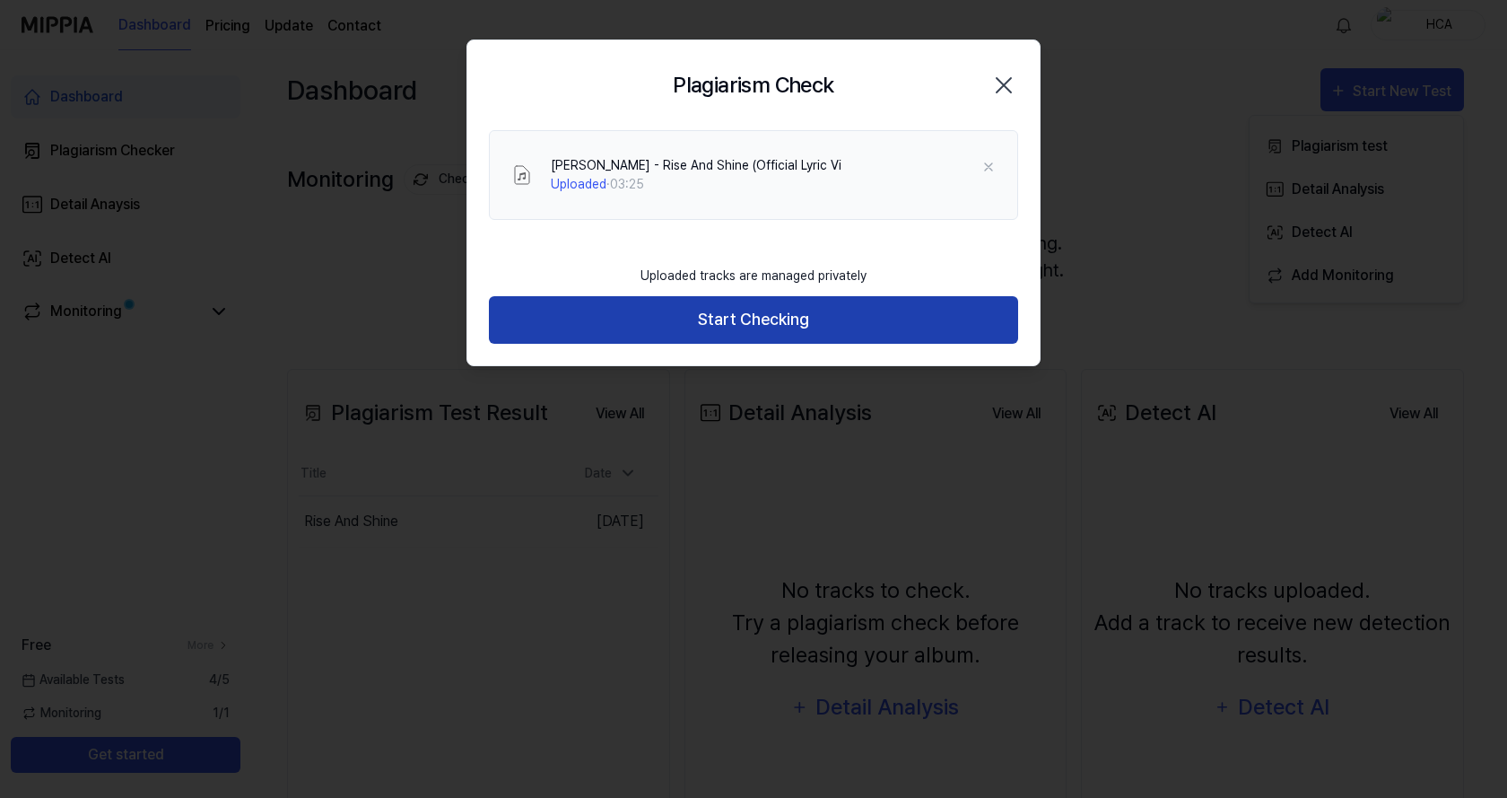
click at [761, 320] on button "Start Checking" at bounding box center [753, 320] width 529 height 48
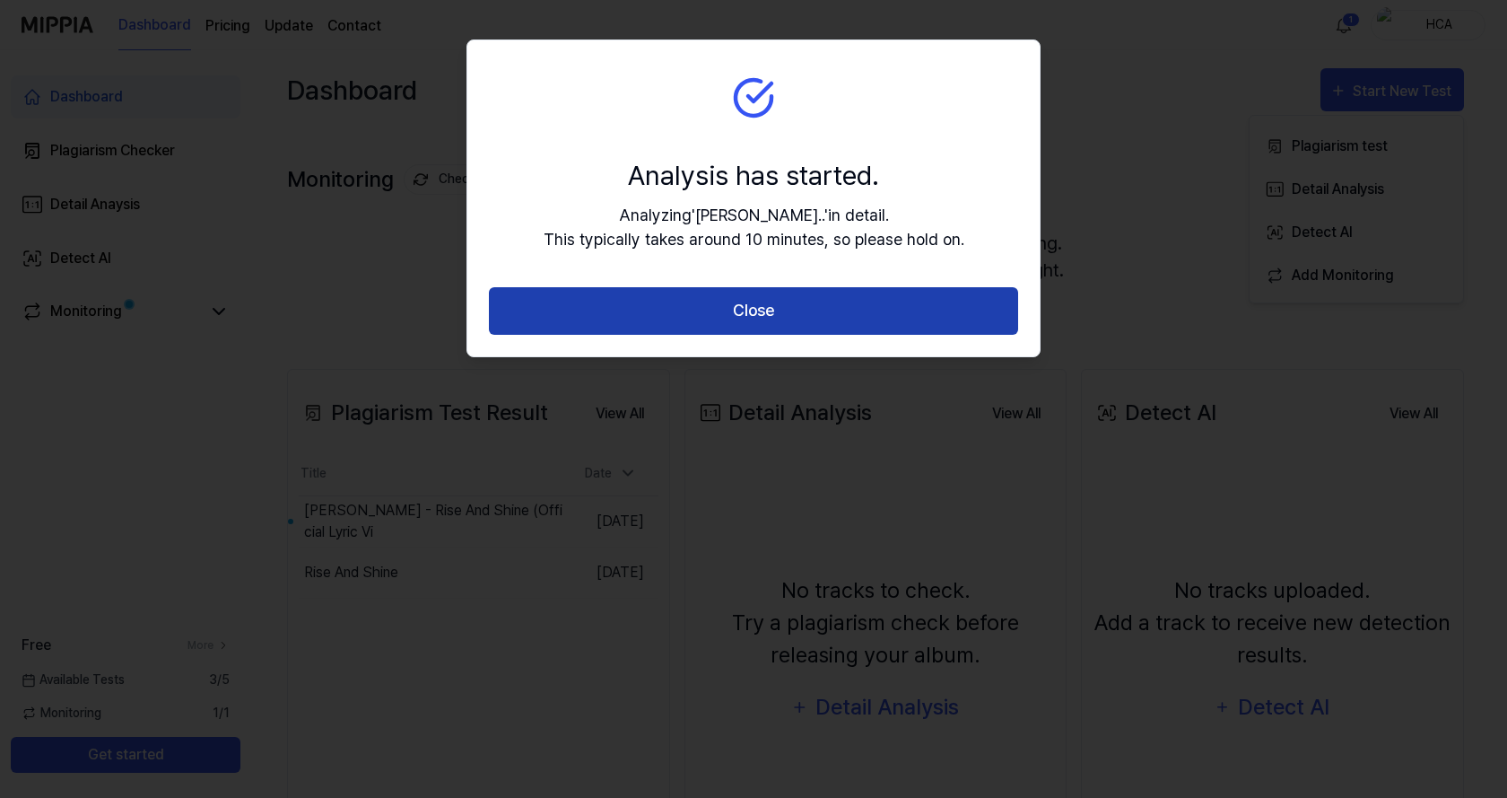
click at [754, 310] on button "Close" at bounding box center [753, 311] width 529 height 48
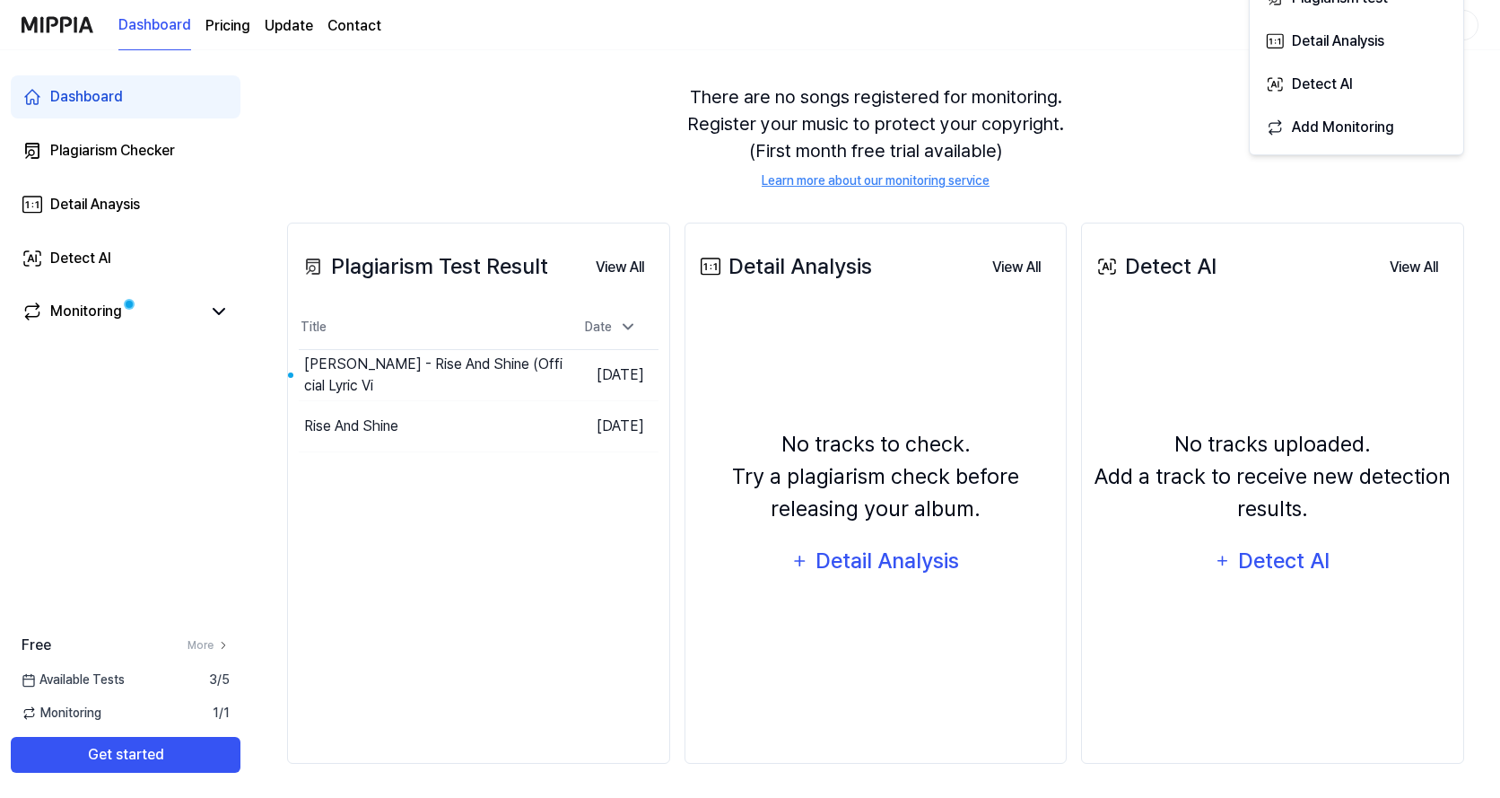
scroll to position [148, 0]
click at [482, 423] on button "Go to Results" at bounding box center [515, 424] width 96 height 29
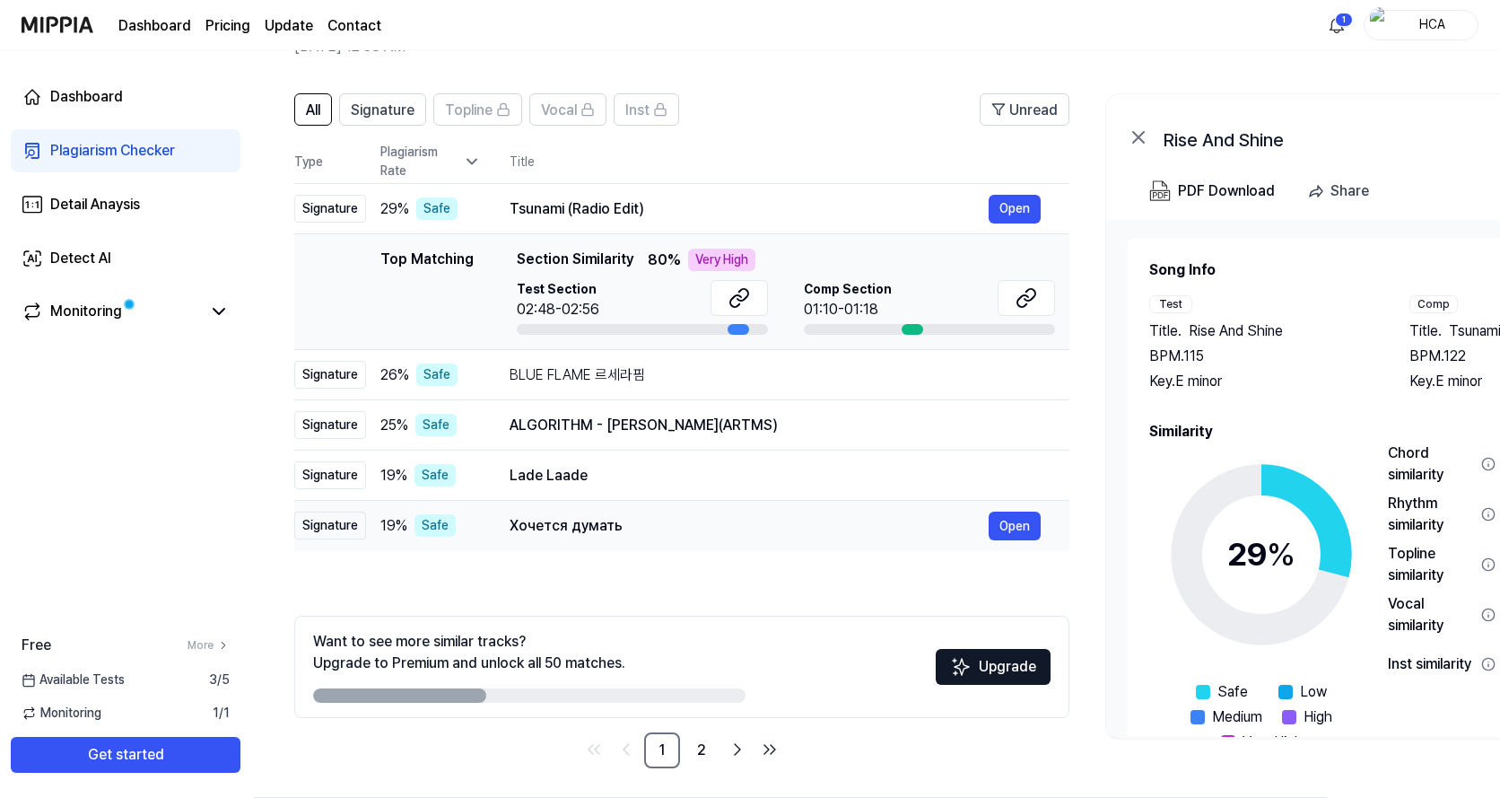
scroll to position [107, 0]
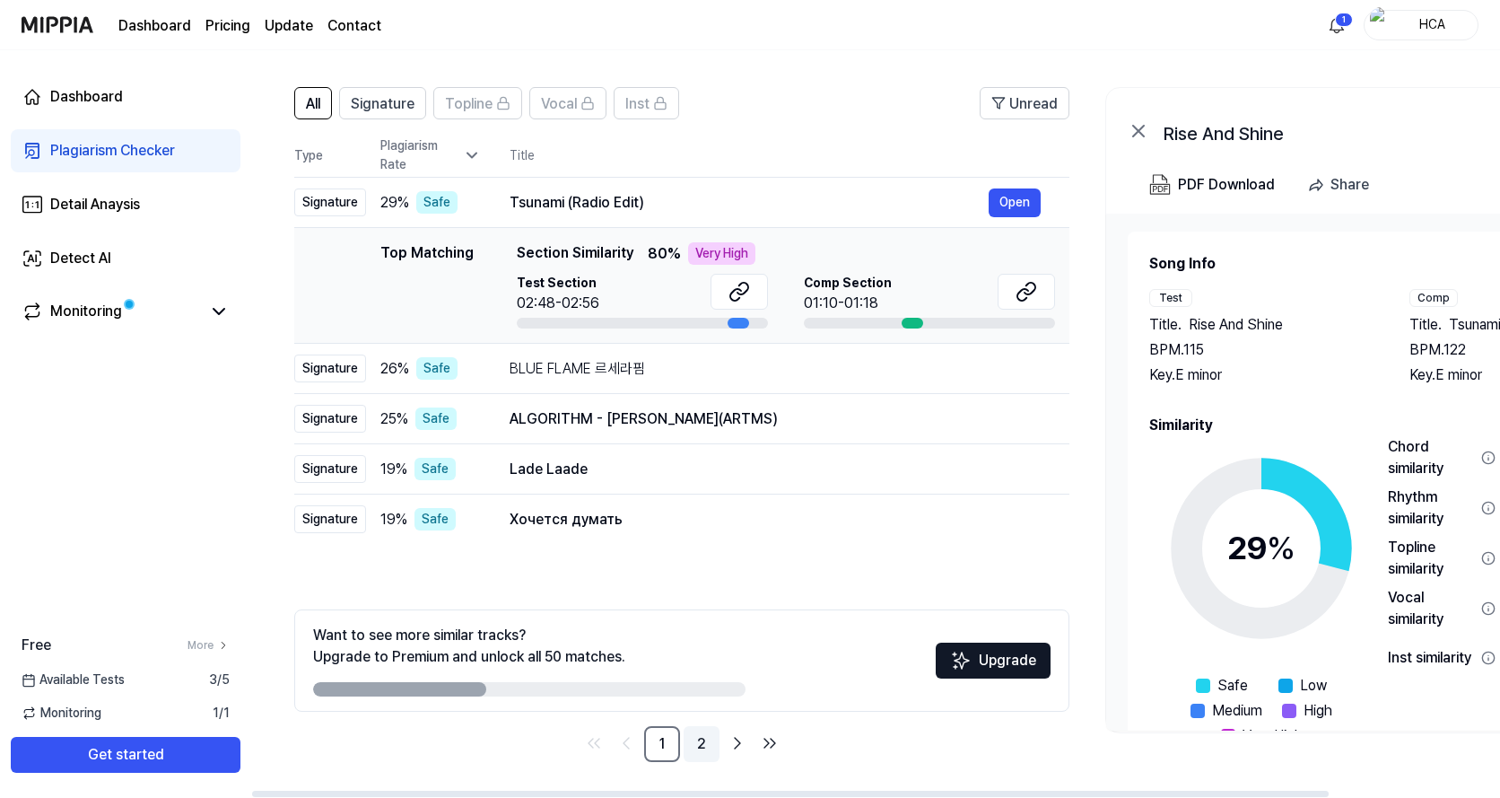
click at [705, 746] on link "2" at bounding box center [702, 744] width 36 height 36
